Goal: Transaction & Acquisition: Purchase product/service

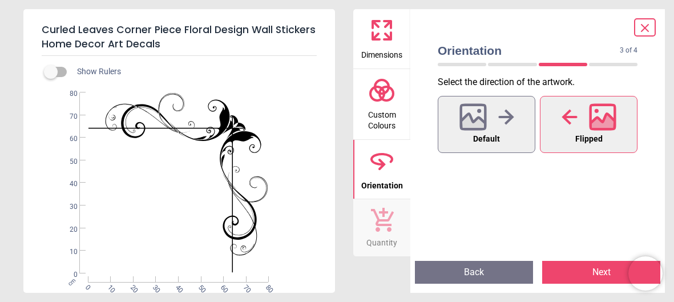
scroll to position [78, 0]
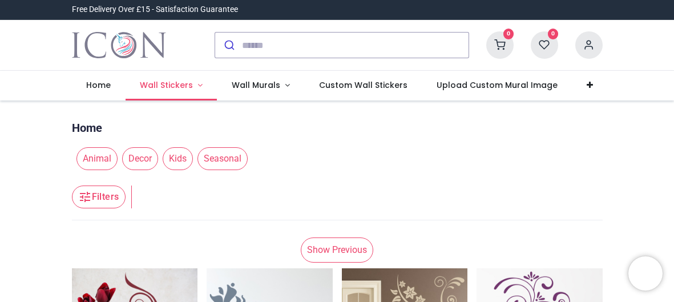
click at [164, 88] on span "Wall Stickers" at bounding box center [166, 84] width 53 height 11
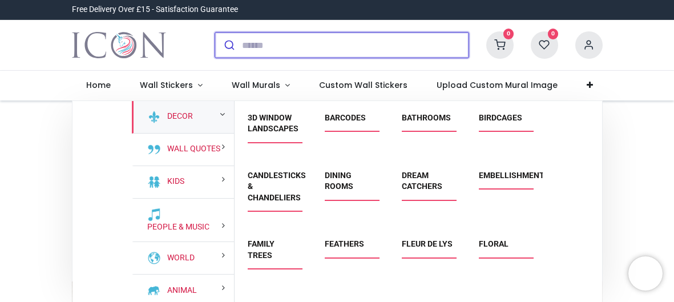
click at [293, 43] on input "search" at bounding box center [355, 45] width 227 height 25
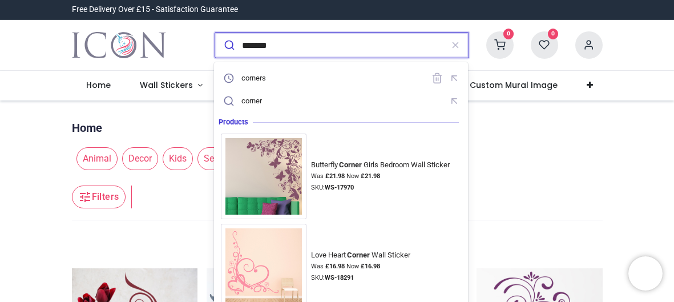
type input "*******"
click at [215, 33] on button "submit" at bounding box center [228, 45] width 27 height 25
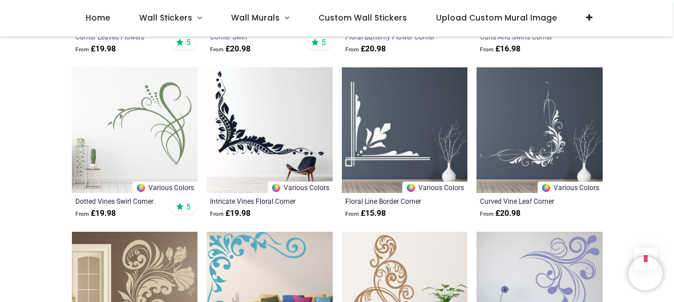
scroll to position [468, 0]
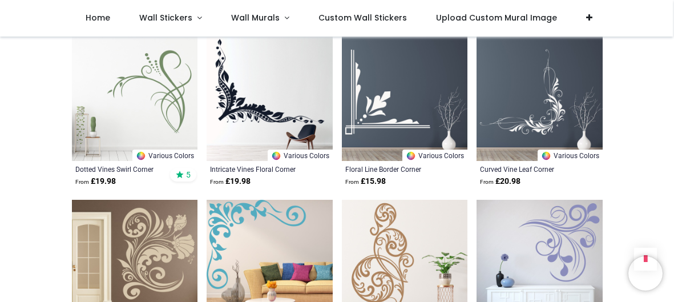
click at [432, 79] on img at bounding box center [405, 98] width 126 height 126
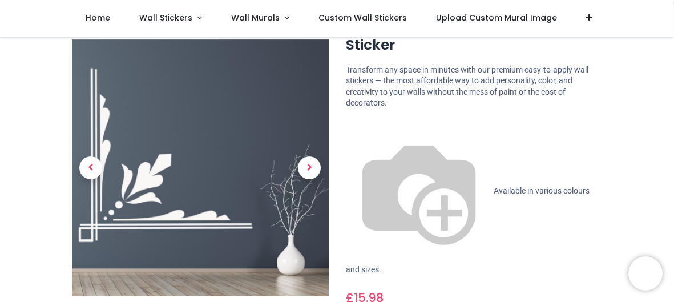
scroll to position [62, 0]
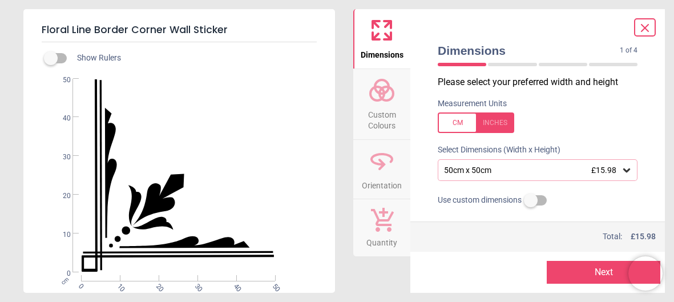
click at [624, 171] on icon at bounding box center [626, 169] width 11 height 11
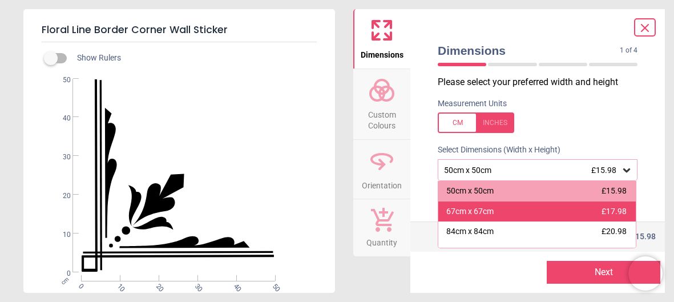
click at [583, 206] on div "67cm x 67cm £17.98" at bounding box center [537, 212] width 198 height 21
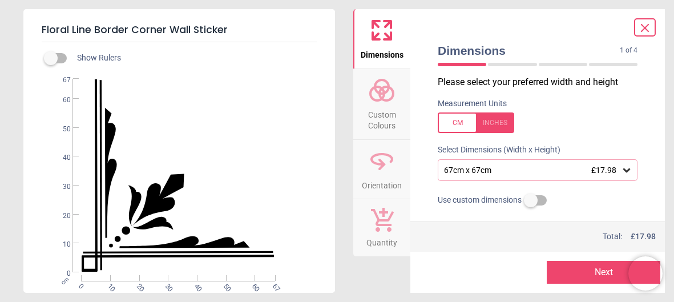
click at [623, 167] on icon at bounding box center [626, 169] width 11 height 11
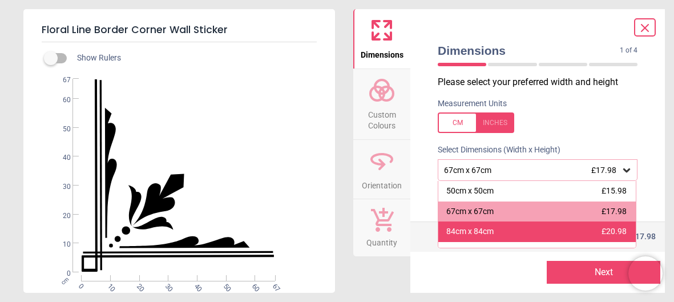
click at [544, 234] on div "84cm x 84cm £20.98" at bounding box center [537, 232] width 198 height 21
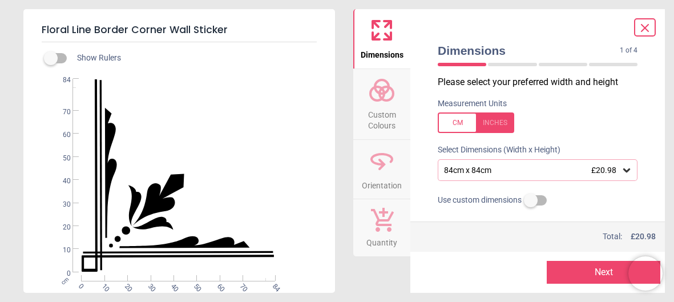
click at [498, 281] on div at bounding box center [477, 272] width 114 height 23
click at [625, 166] on icon at bounding box center [626, 169] width 11 height 11
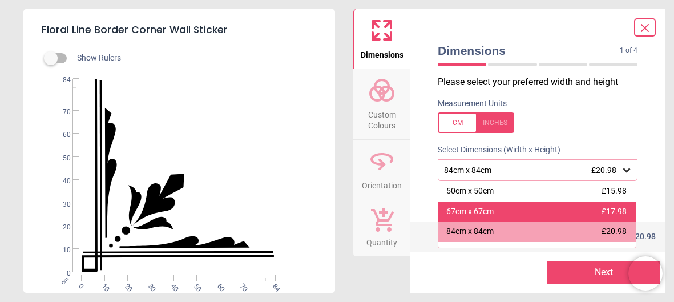
click at [541, 209] on div "67cm x 67cm £17.98" at bounding box center [537, 212] width 198 height 21
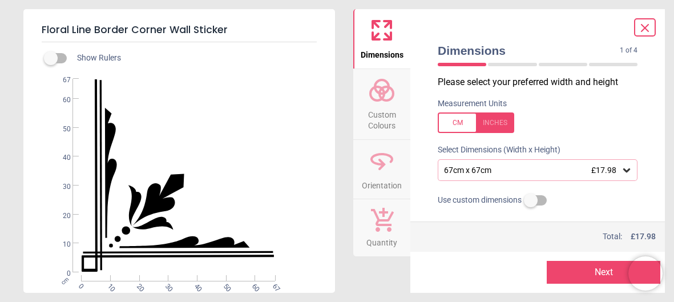
click at [51, 58] on label at bounding box center [51, 58] width 0 height 0
click at [380, 155] on icon at bounding box center [382, 159] width 21 height 10
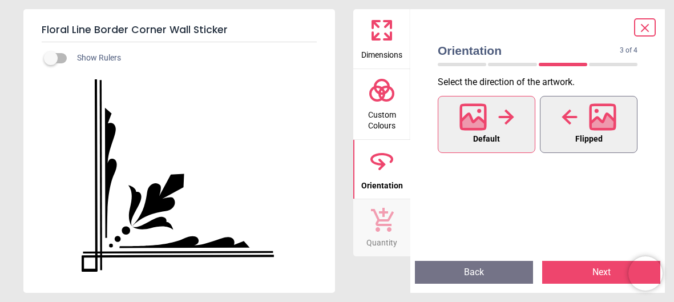
click at [584, 115] on div at bounding box center [589, 117] width 55 height 30
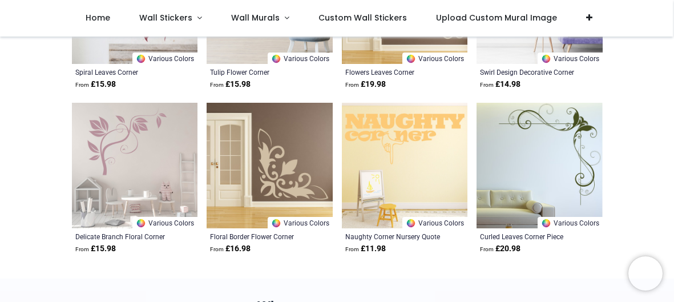
scroll to position [304, 0]
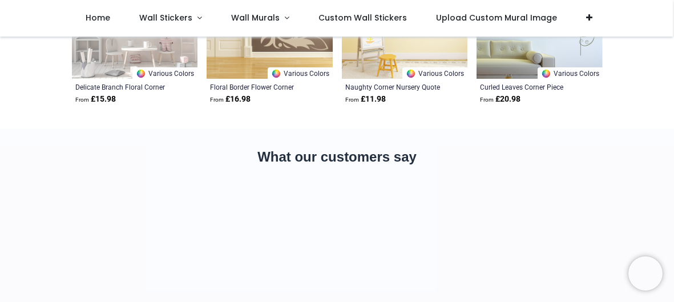
scroll to position [456, 0]
